Goal: Information Seeking & Learning: Find specific fact

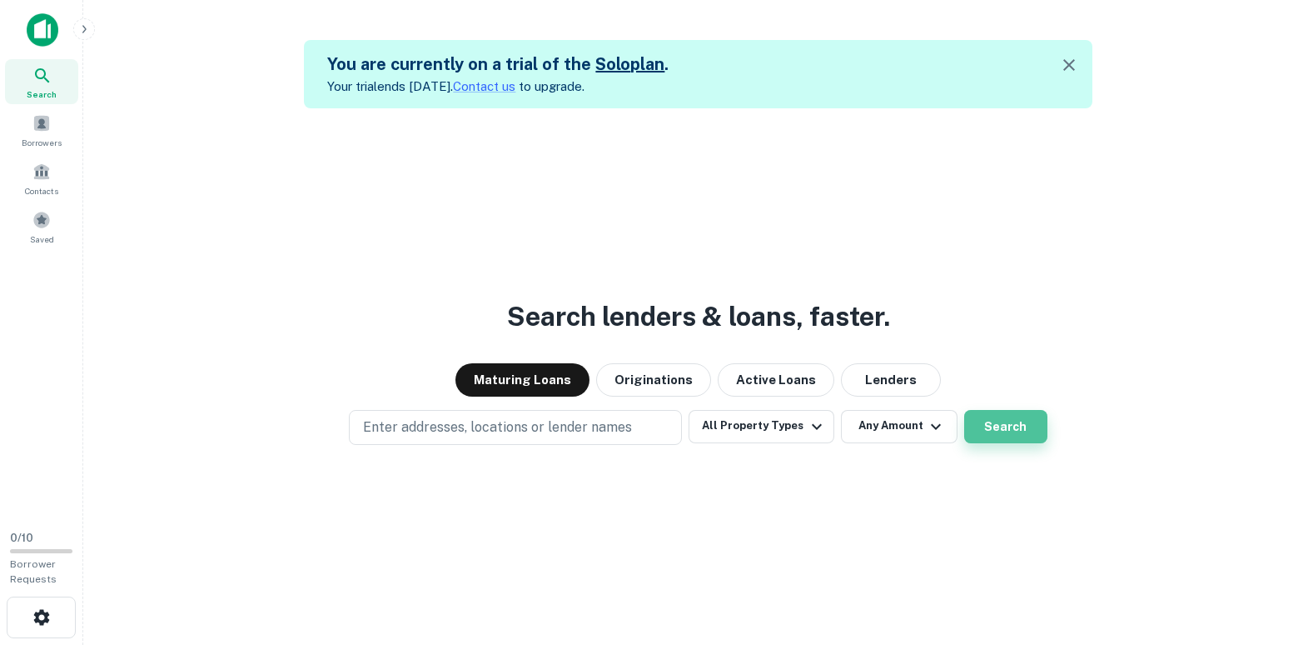
click at [991, 426] on button "Search" at bounding box center [1005, 426] width 83 height 33
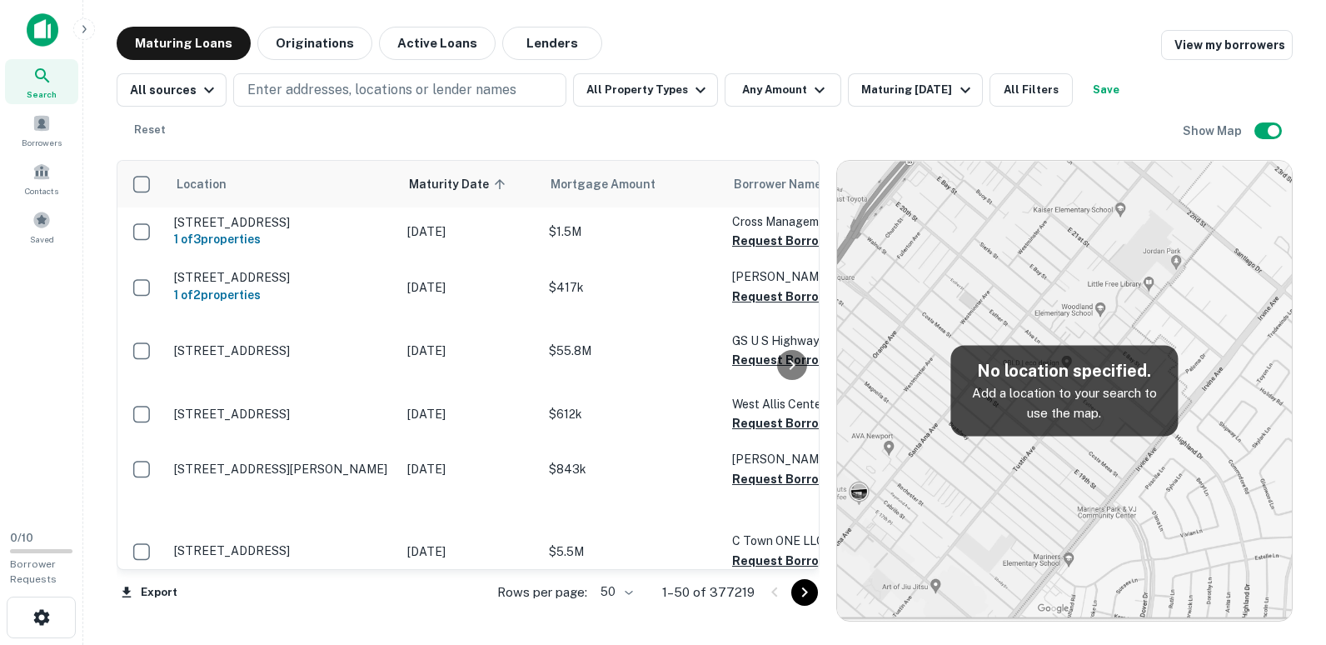
scroll to position [2786, 0]
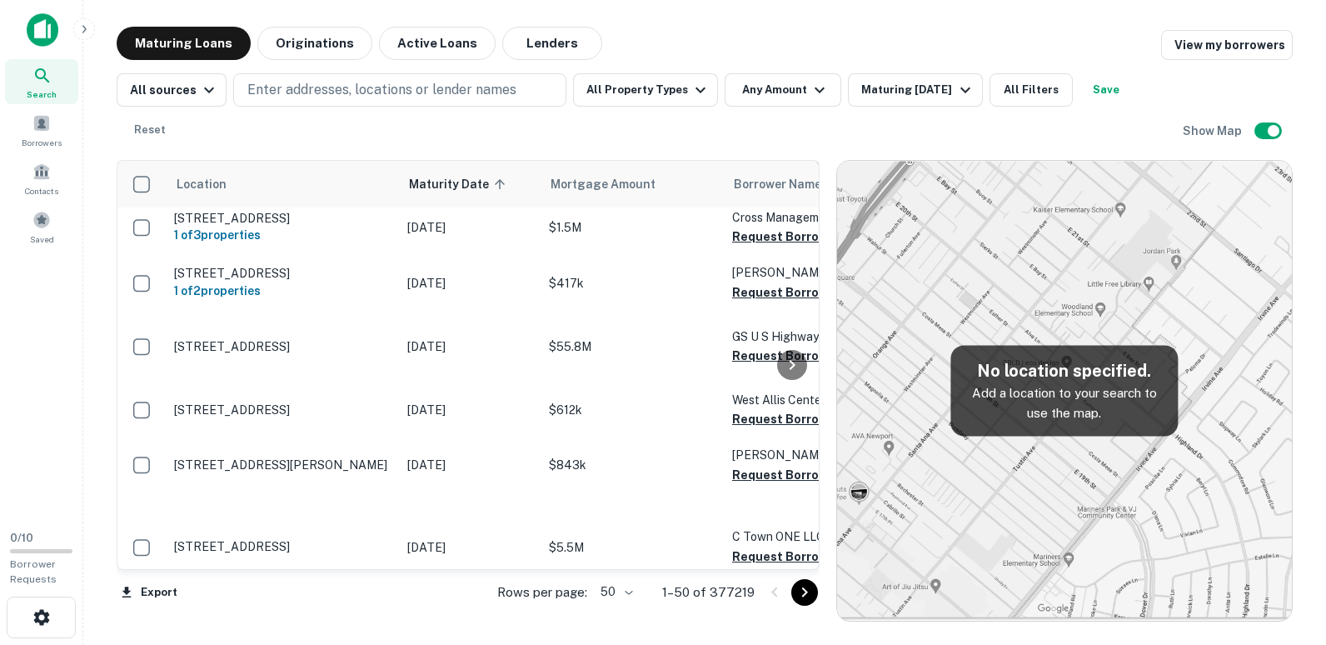
click at [397, 571] on div "Export Rows per page: 50 ** 1–50 of 377219" at bounding box center [468, 592] width 703 height 45
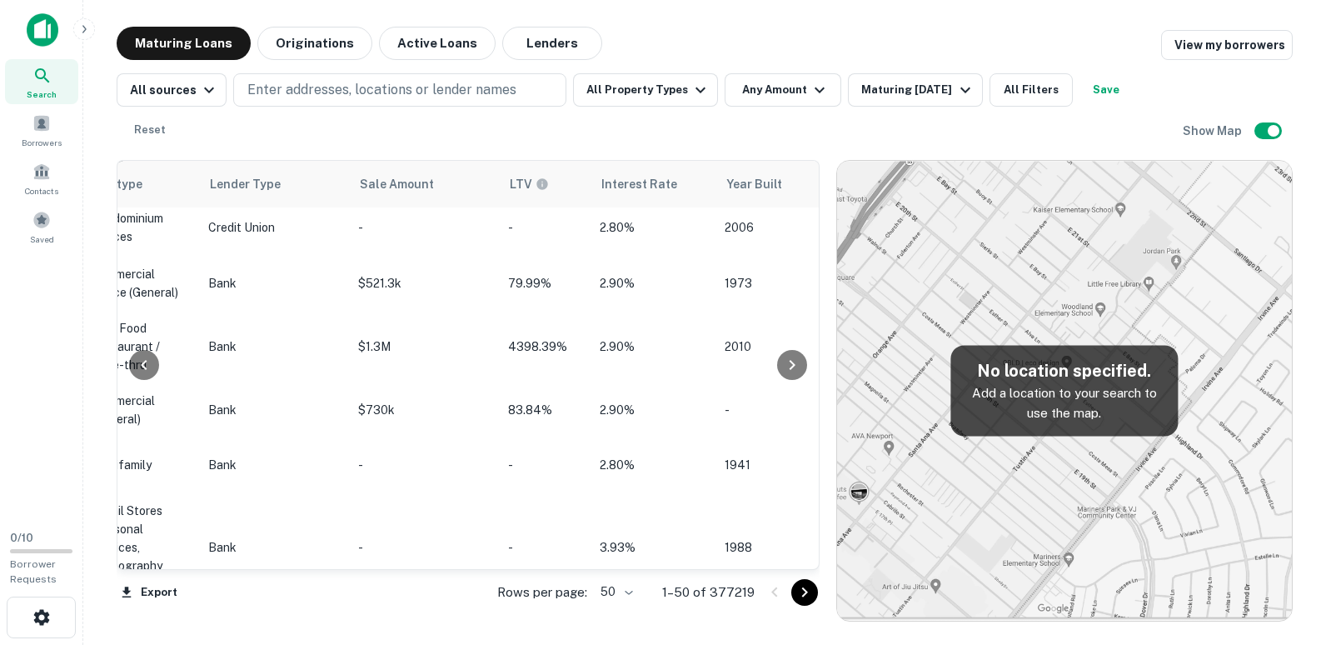
scroll to position [2786, 1375]
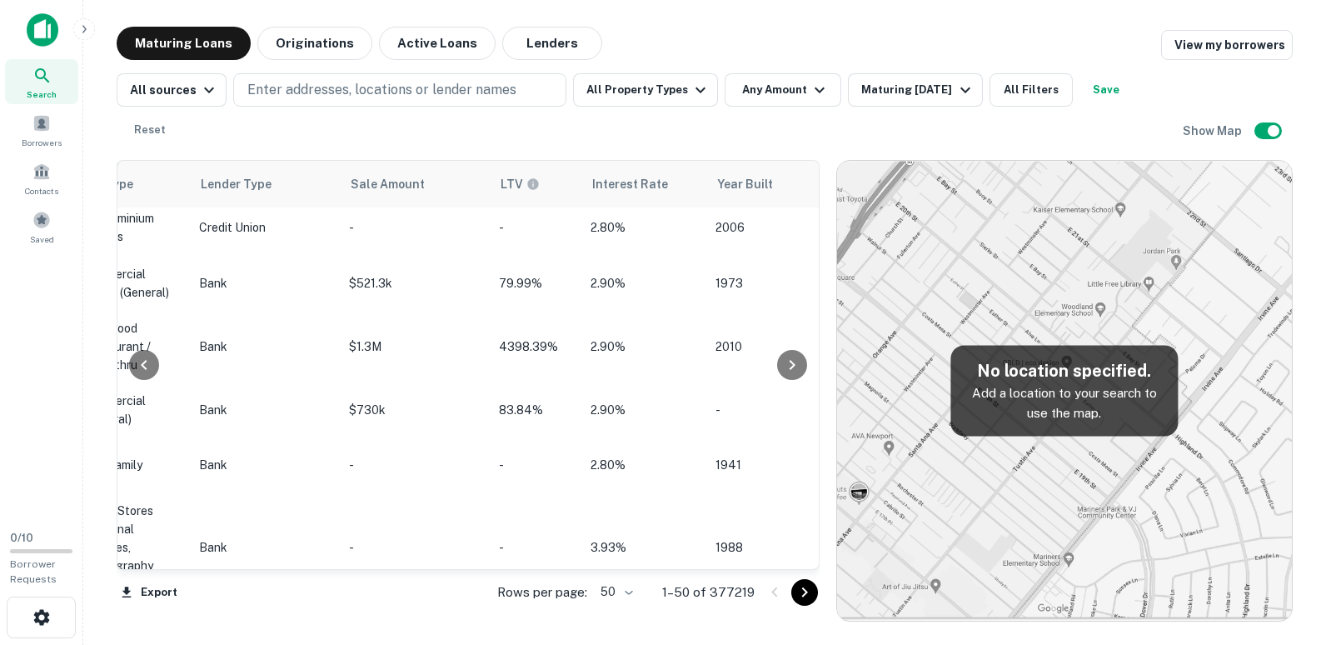
click at [623, 569] on div "Location Maturity Date sorted ascending Mortgage Amount Borrower Name Lender Pu…" at bounding box center [468, 365] width 703 height 410
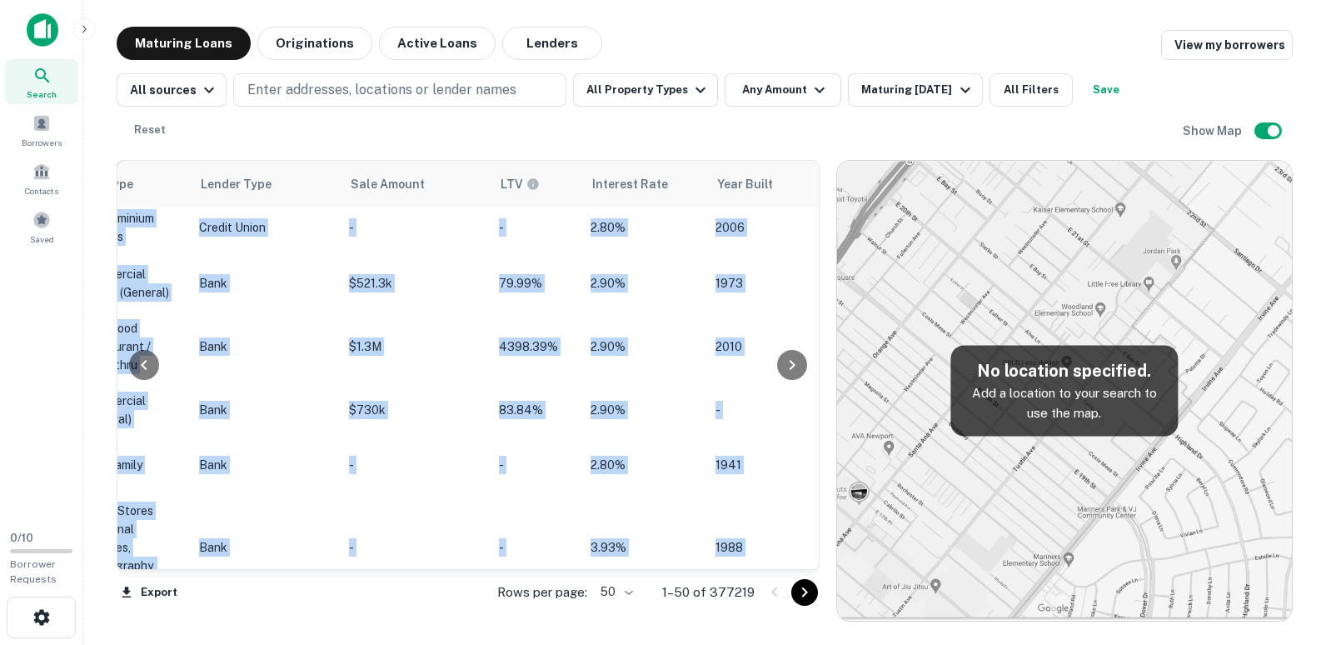
click at [623, 569] on div "Location Maturity Date sorted ascending Mortgage Amount Borrower Name Lender Pu…" at bounding box center [468, 365] width 703 height 410
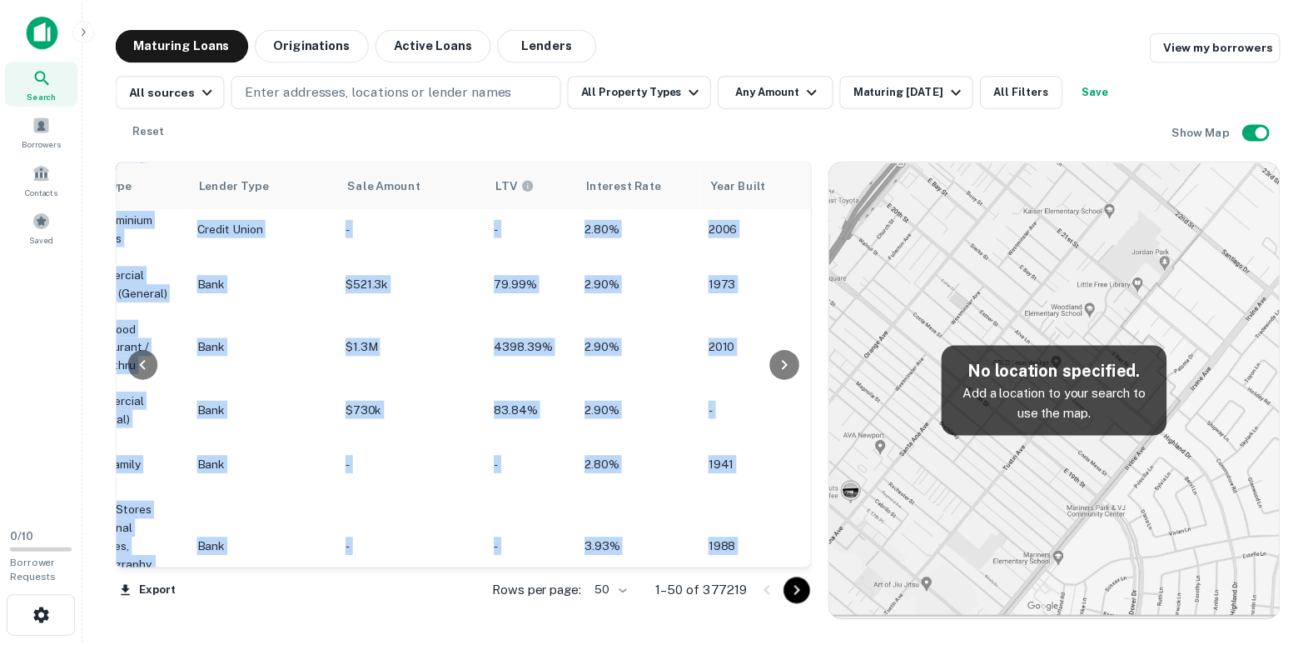
scroll to position [2786, 773]
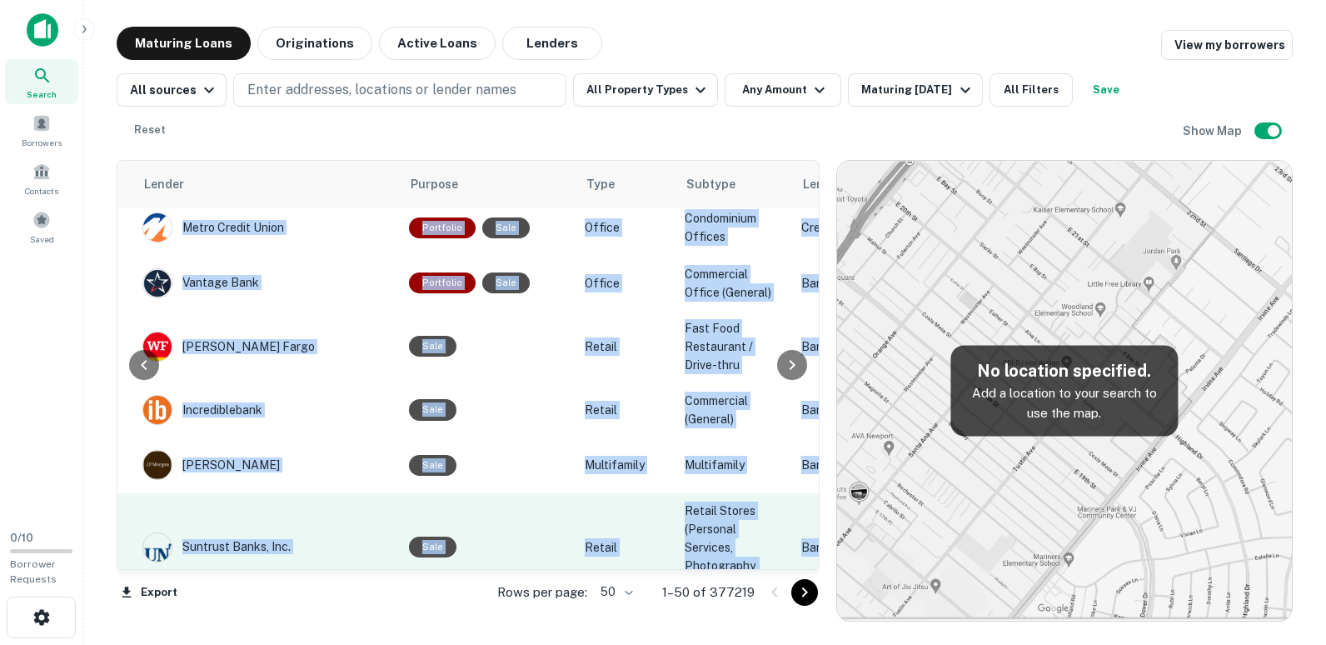
click at [543, 556] on td "Sale" at bounding box center [489, 547] width 176 height 108
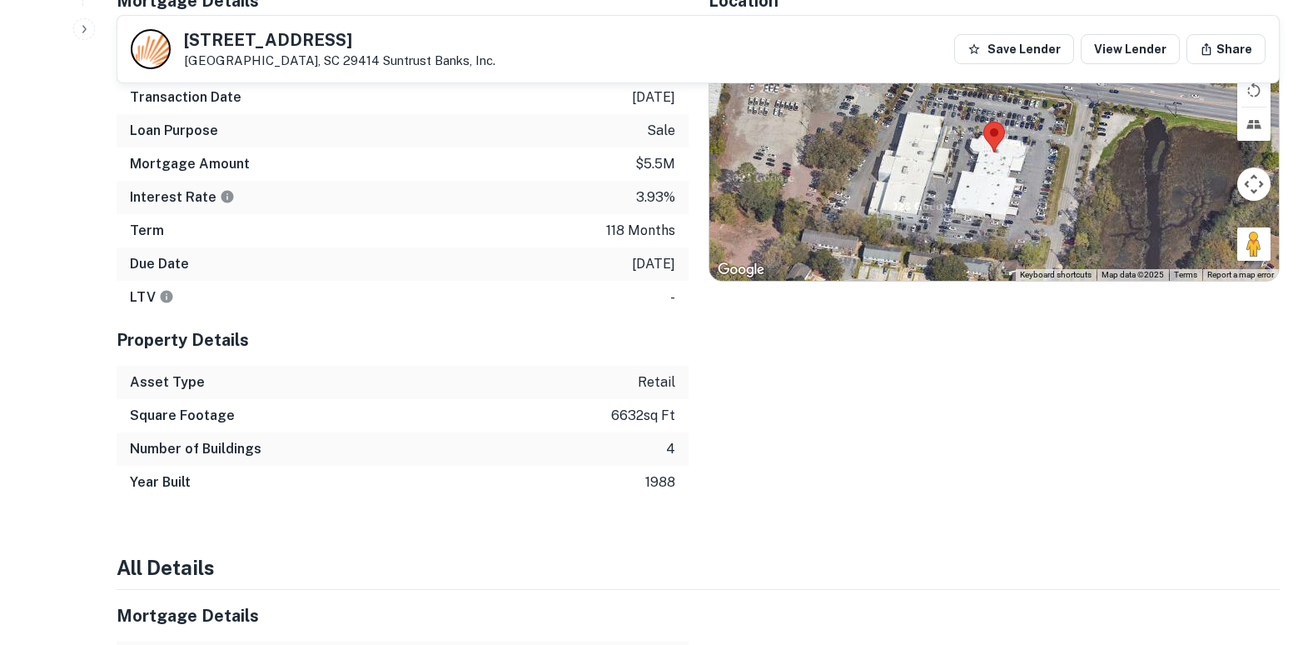
scroll to position [1277, 0]
